Goal: Use online tool/utility: Utilize a website feature to perform a specific function

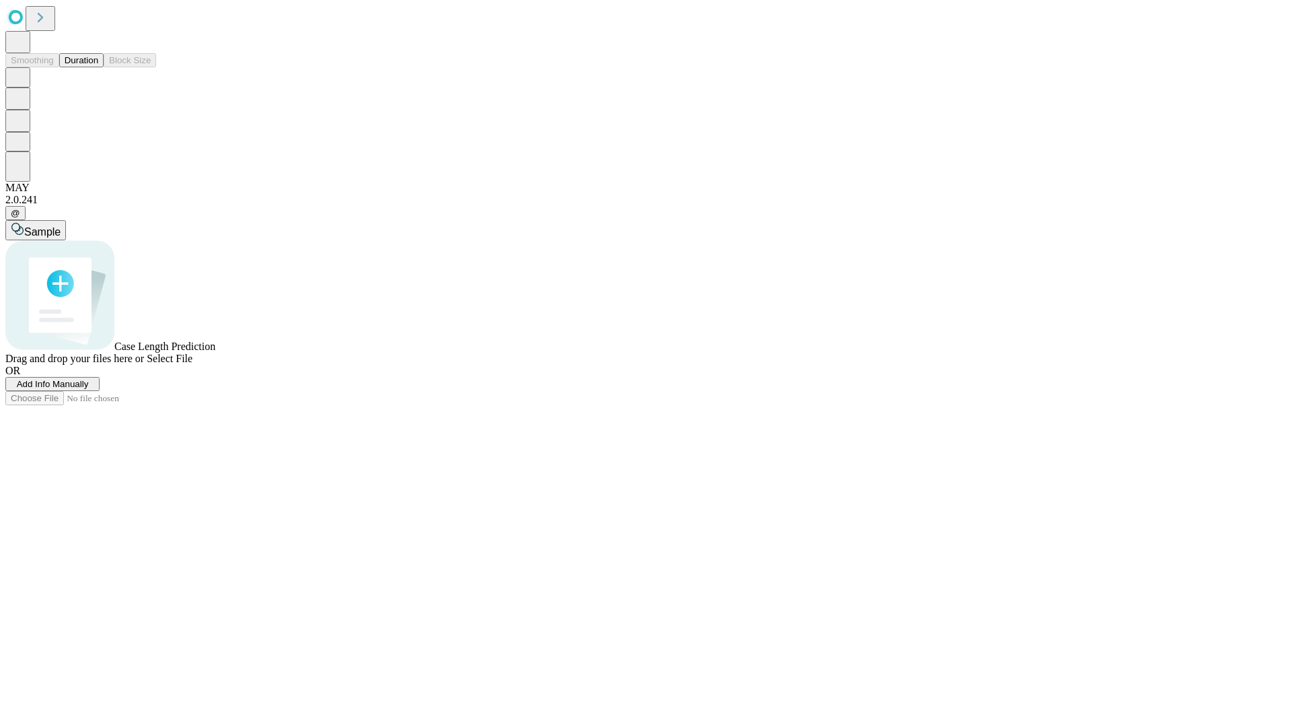
click at [98, 67] on button "Duration" at bounding box center [81, 60] width 44 height 14
click at [89, 389] on span "Add Info Manually" at bounding box center [53, 384] width 72 height 10
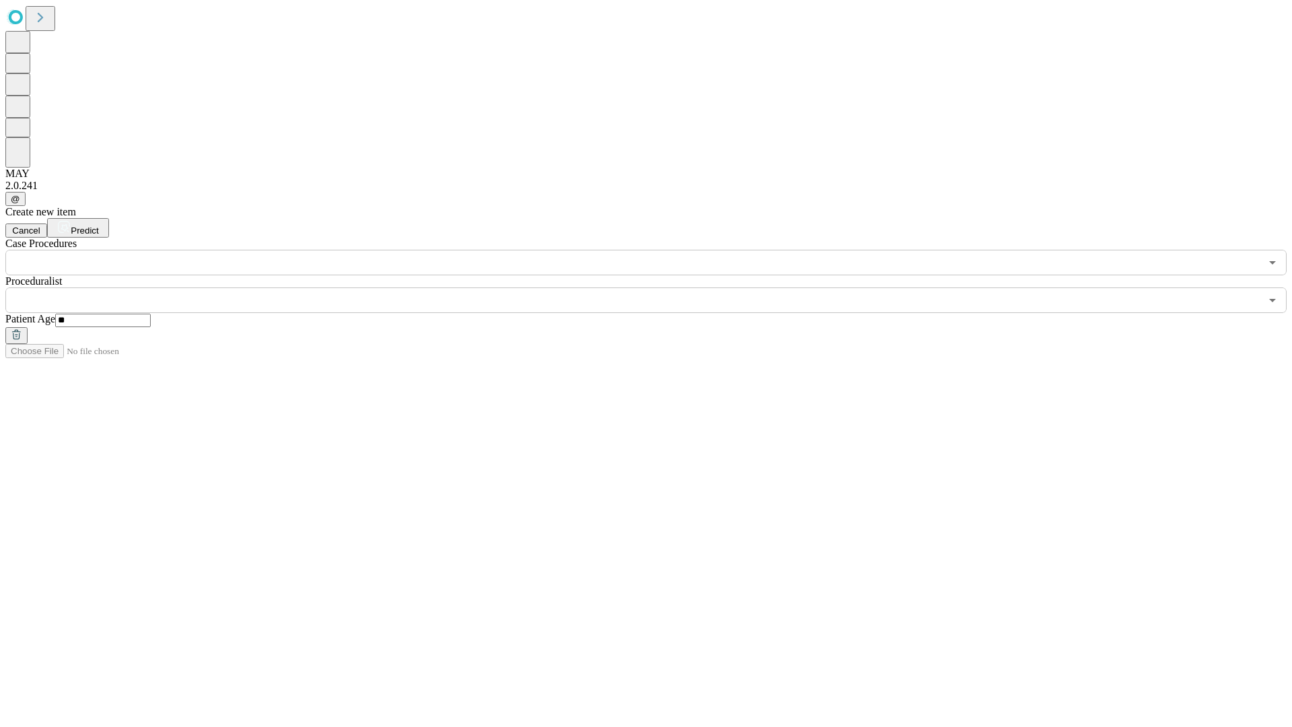
type input "**"
click at [656, 287] on input "text" at bounding box center [632, 300] width 1255 height 26
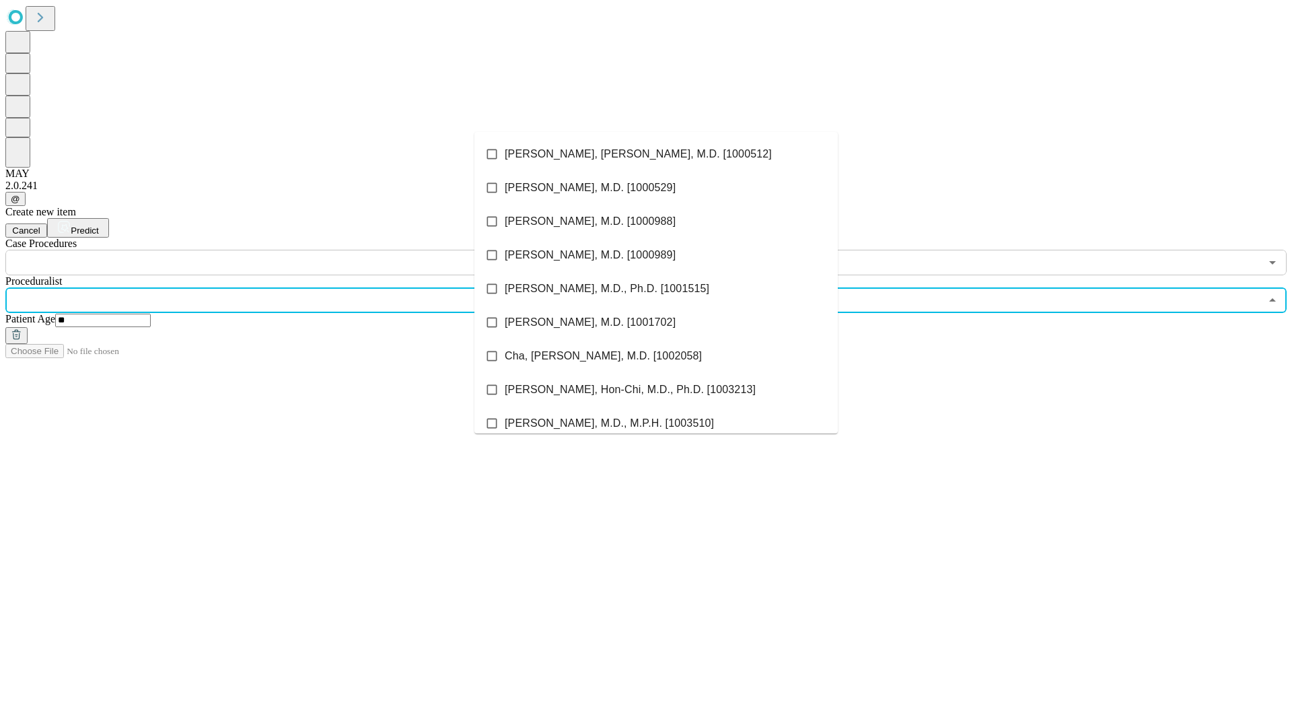
click at [656, 154] on li "[PERSON_NAME], [PERSON_NAME], M.D. [1000512]" at bounding box center [655, 154] width 363 height 34
click at [283, 250] on input "text" at bounding box center [632, 263] width 1255 height 26
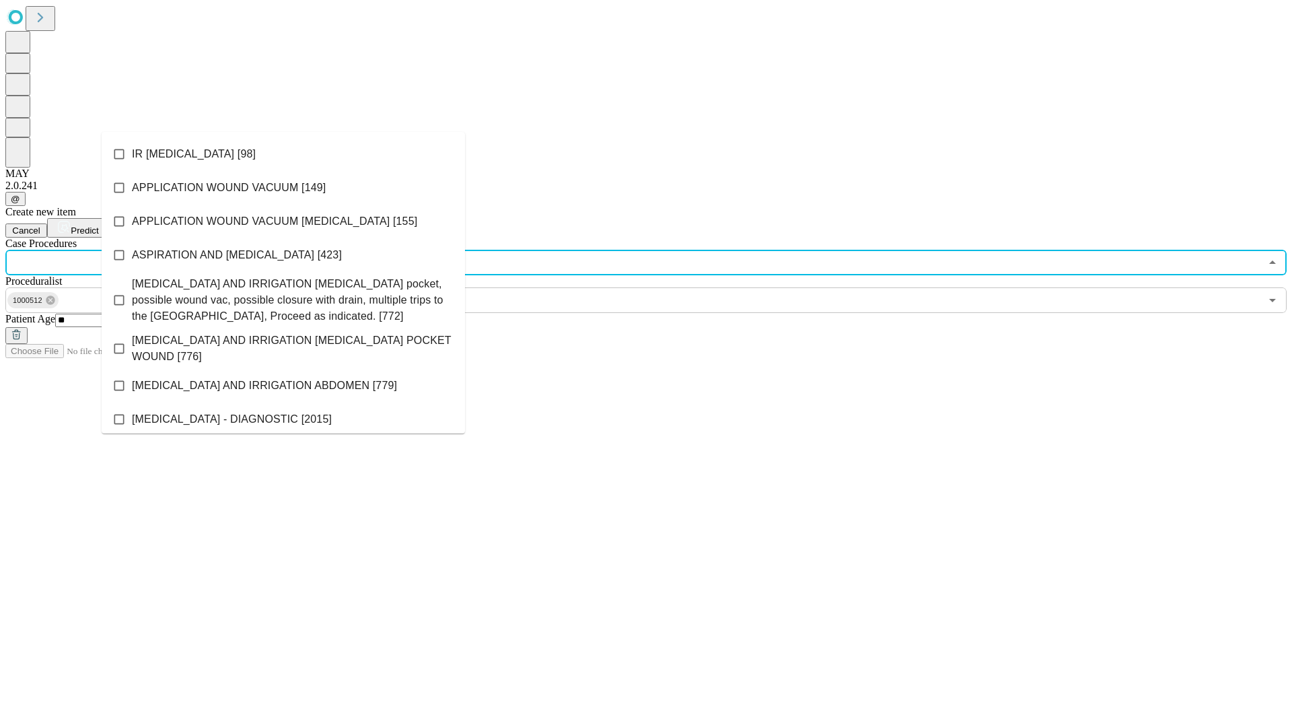
click at [283, 154] on li "IR [MEDICAL_DATA] [98]" at bounding box center [283, 154] width 363 height 34
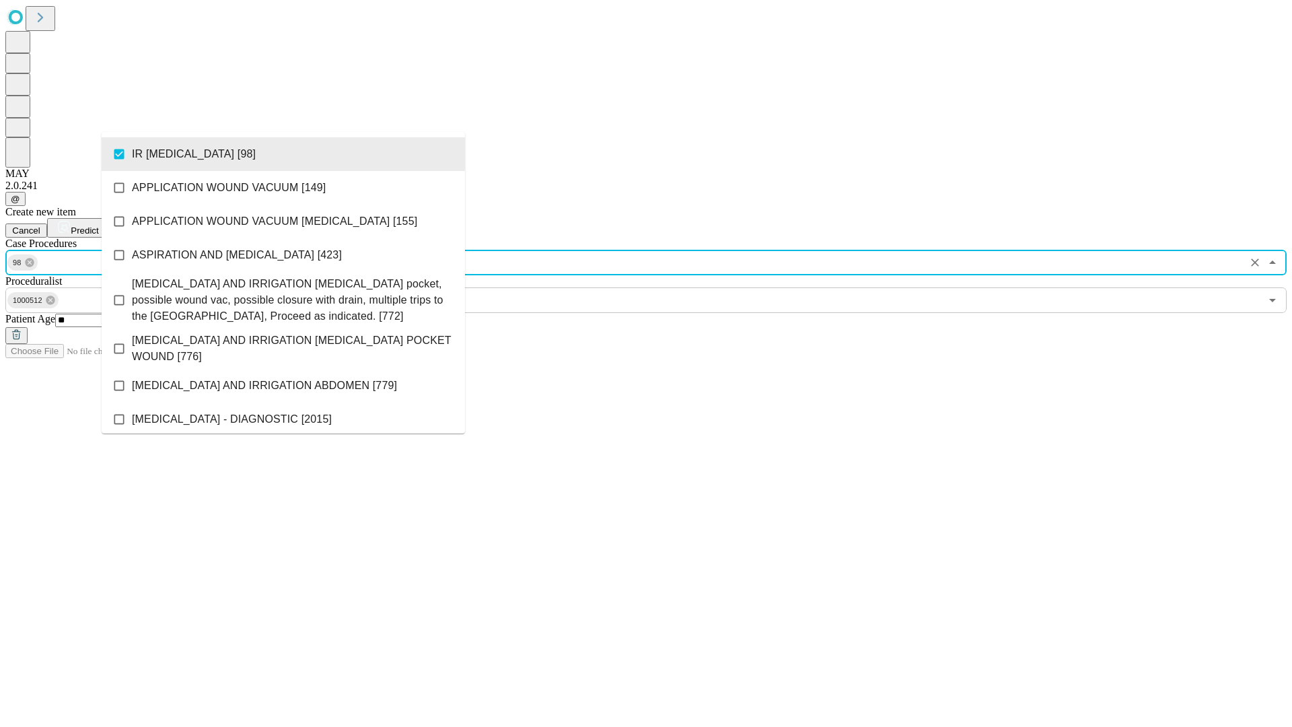
click at [98, 225] on span "Predict" at bounding box center [85, 230] width 28 height 10
